Goal: Information Seeking & Learning: Learn about a topic

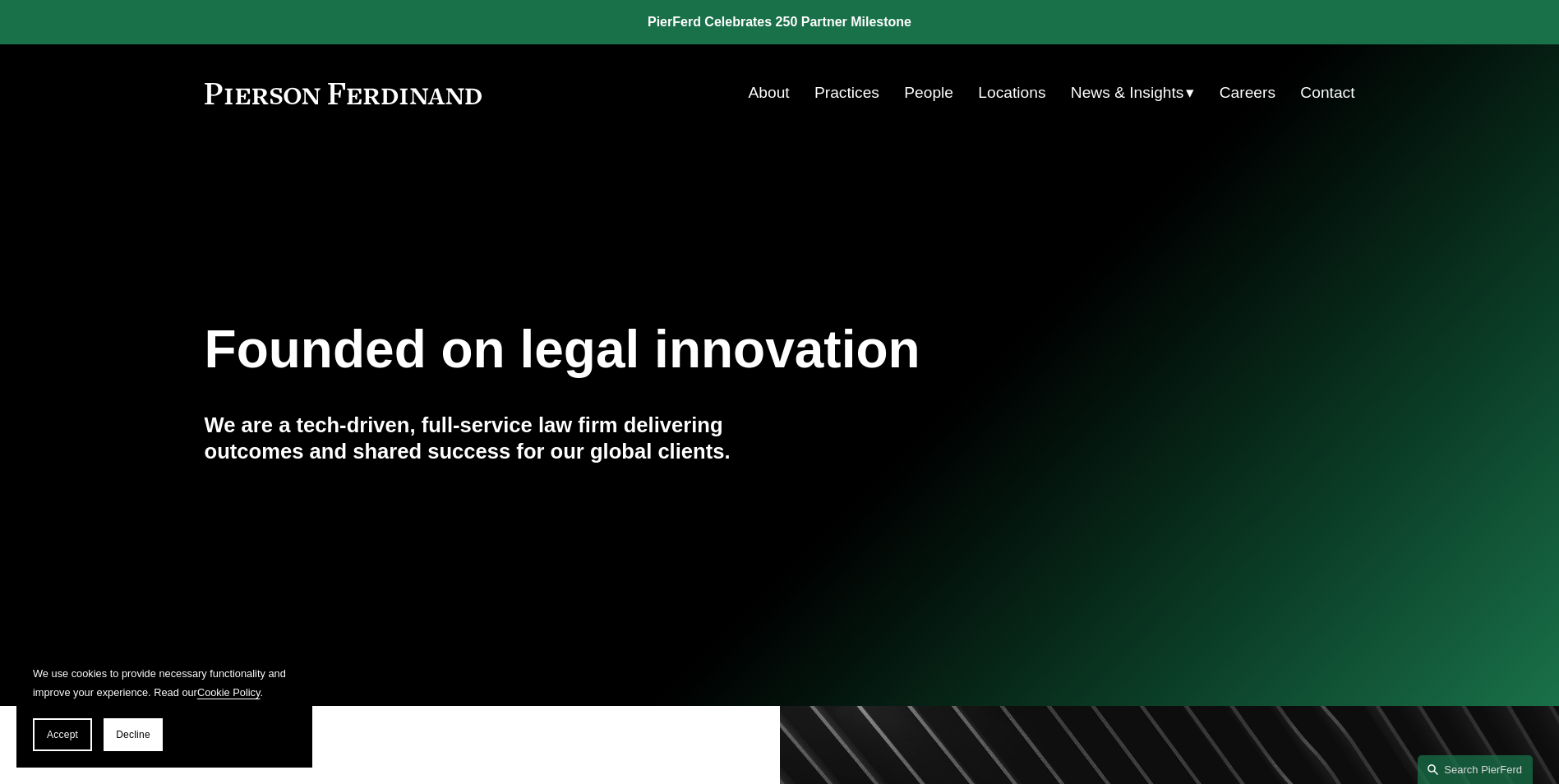
click at [913, 97] on link "People" at bounding box center [928, 93] width 49 height 31
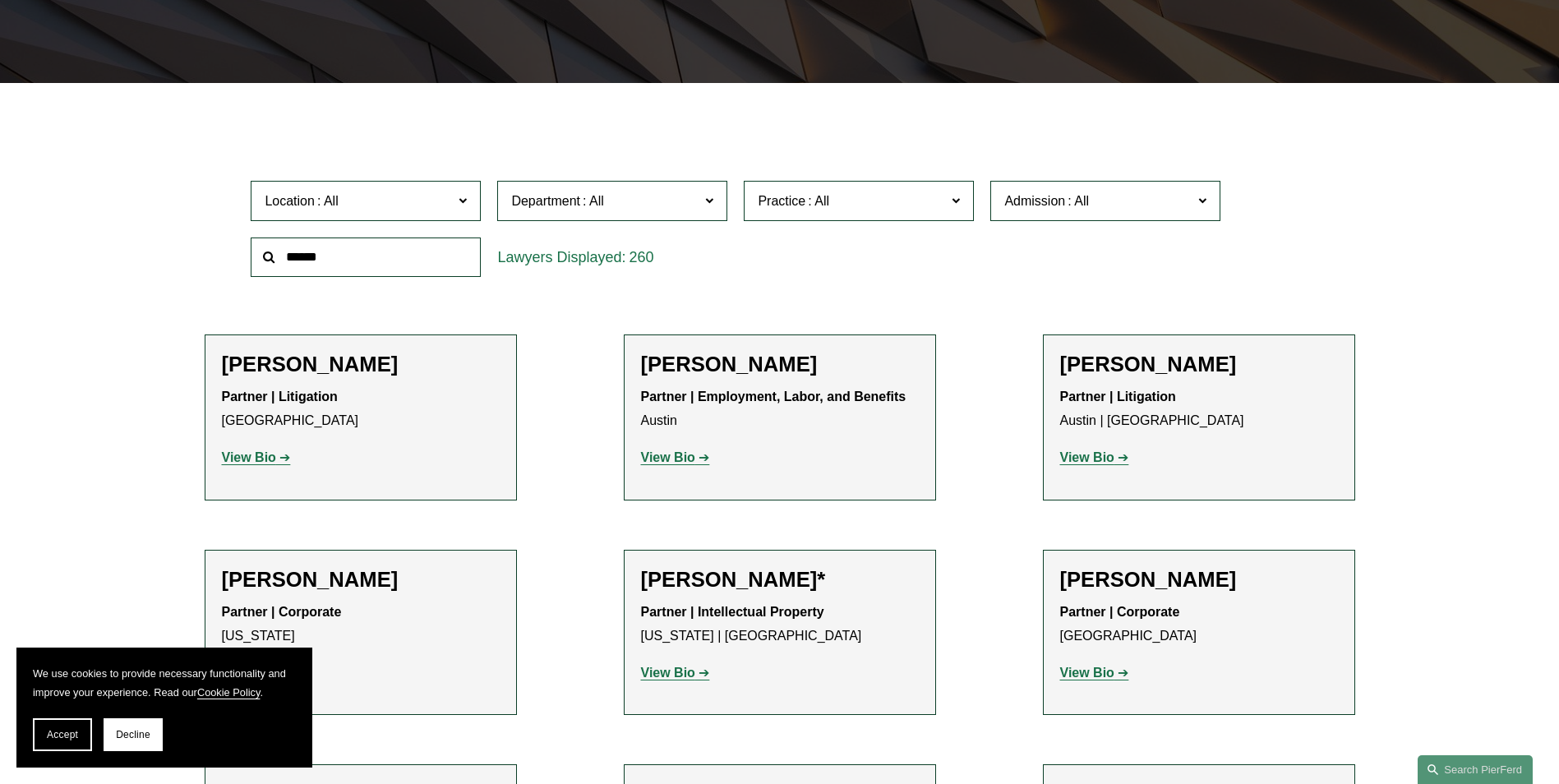
scroll to position [411, 0]
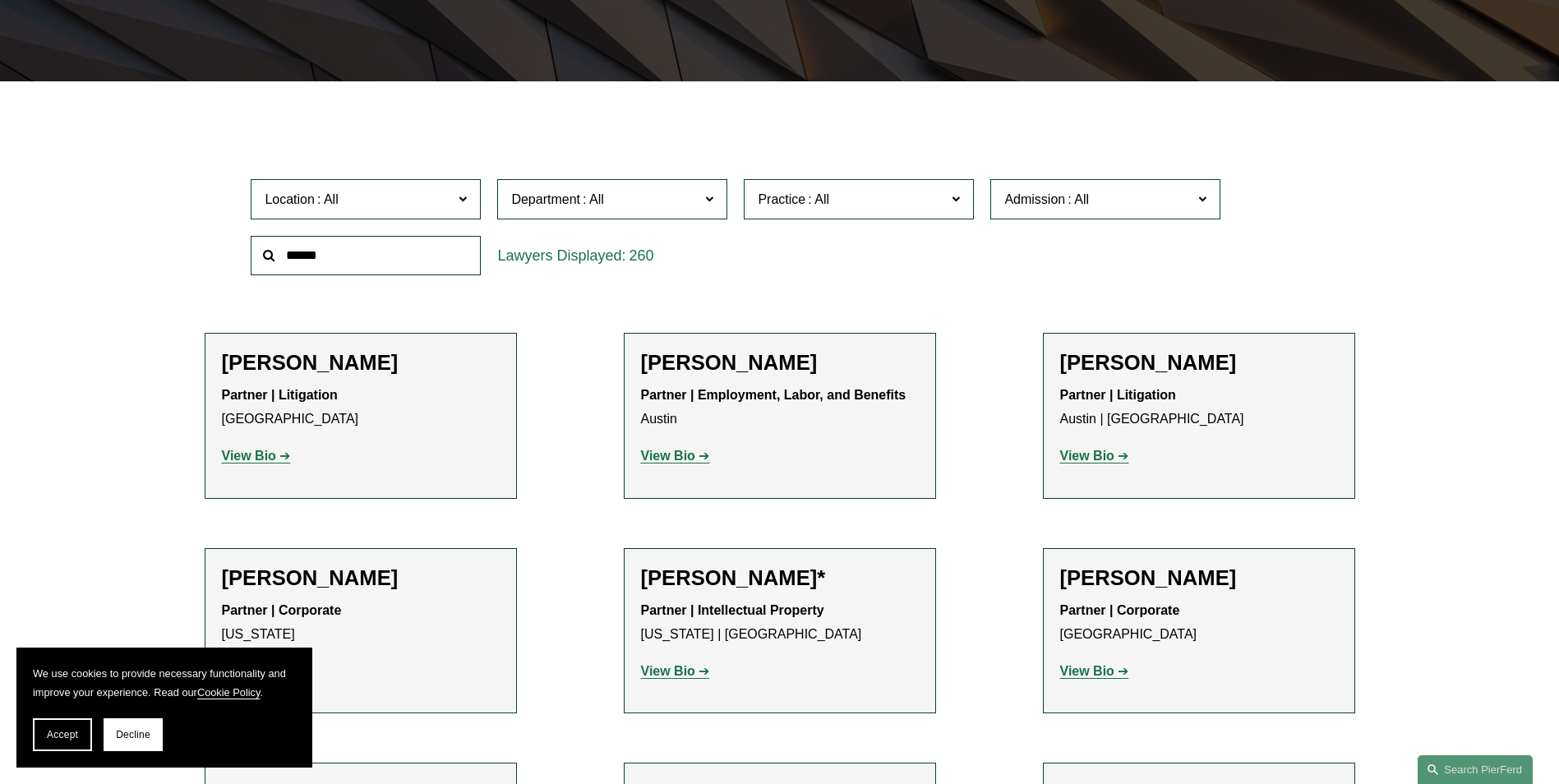
click at [1088, 200] on span at bounding box center [1079, 200] width 27 height 14
click at [922, 206] on span "Practice" at bounding box center [851, 199] width 188 height 22
click at [707, 206] on span at bounding box center [709, 198] width 8 height 21
drag, startPoint x: 129, startPoint y: 225, endPoint x: 111, endPoint y: 233, distance: 19.7
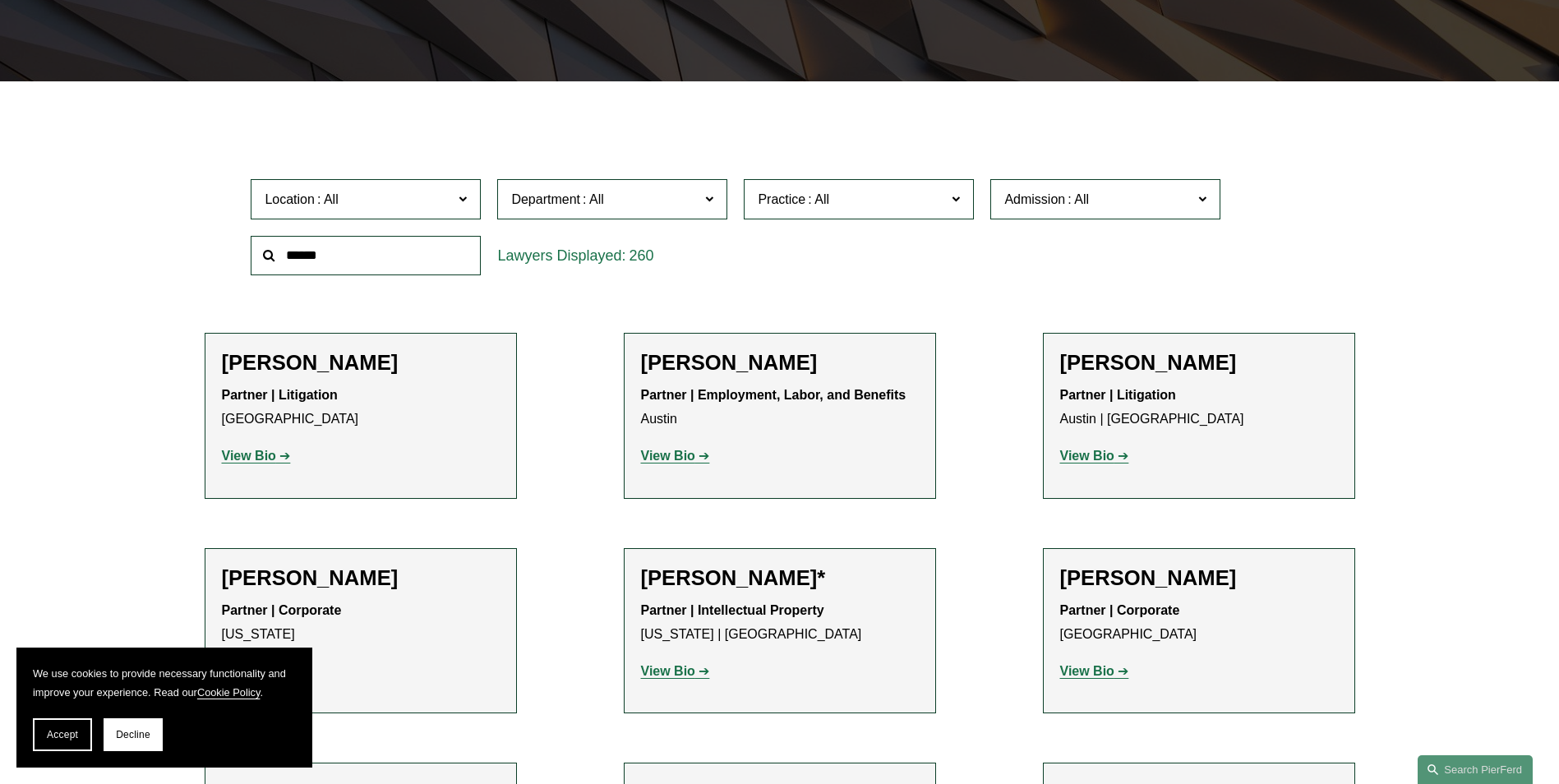
click at [0, 0] on link "All" at bounding box center [0, 0] width 0 height 0
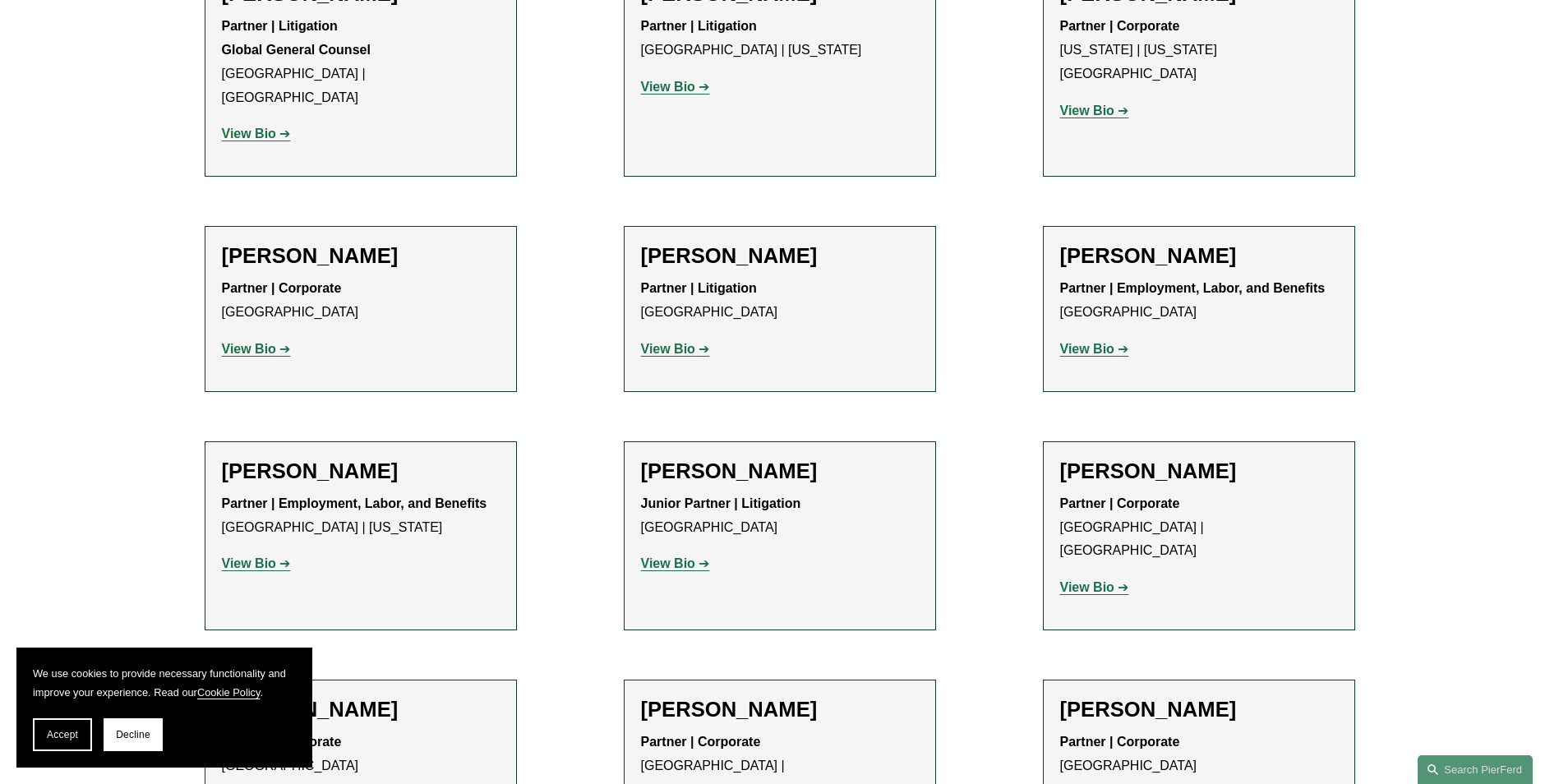
scroll to position [9285, 0]
